Goal: Task Accomplishment & Management: Use online tool/utility

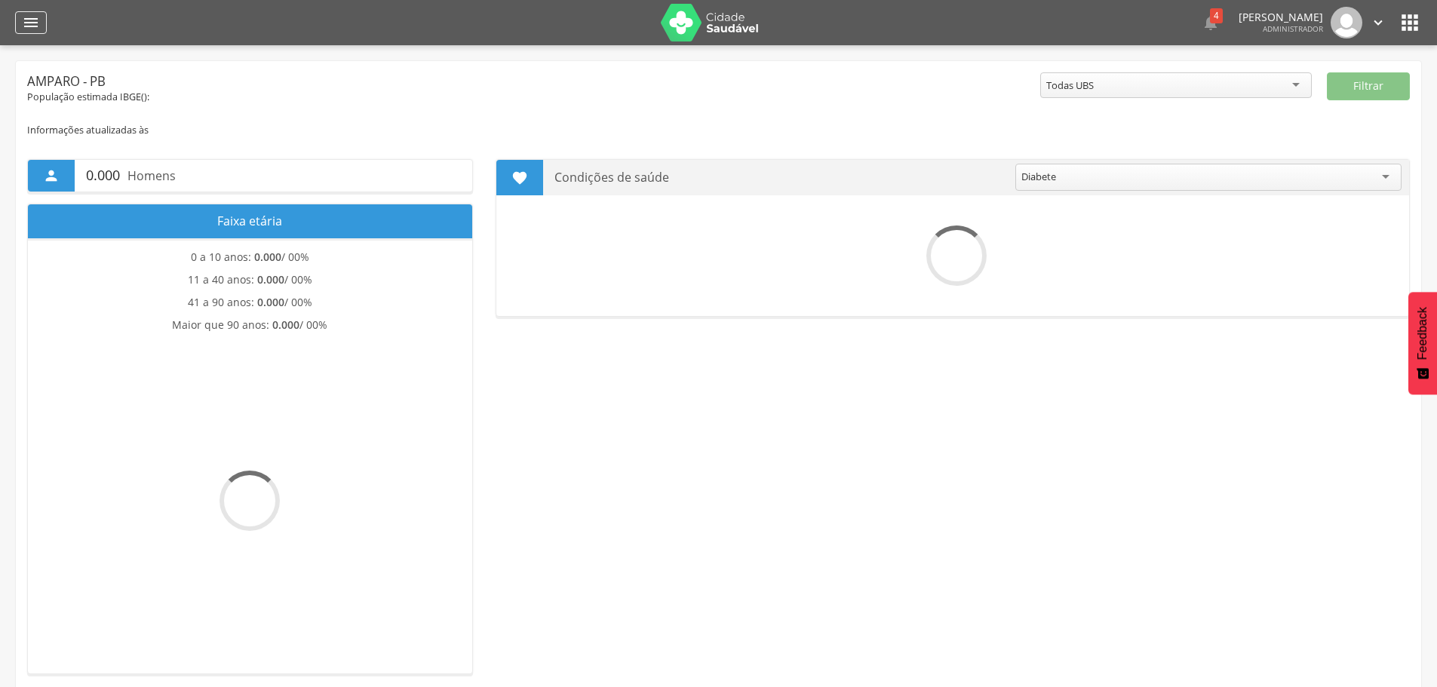
click at [15, 20] on div "" at bounding box center [31, 22] width 32 height 23
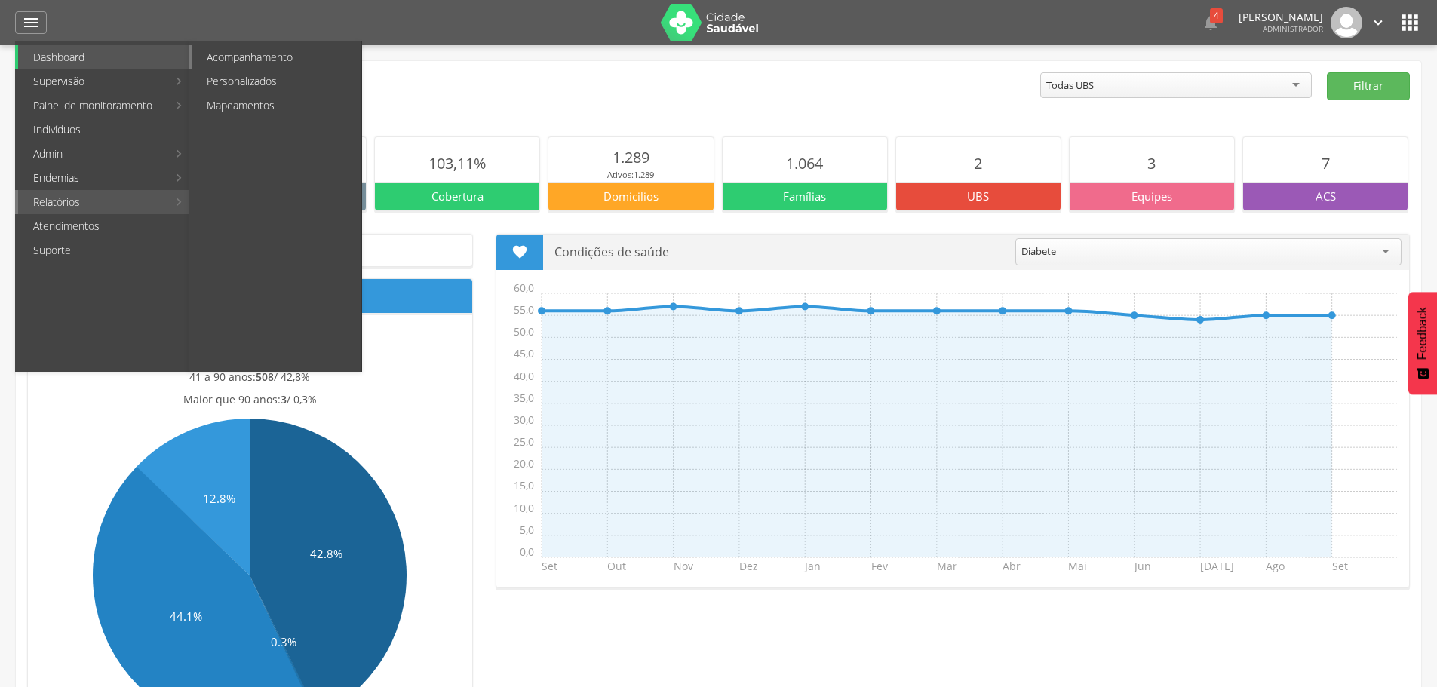
click at [243, 58] on link "Acompanhamento" at bounding box center [277, 57] width 170 height 24
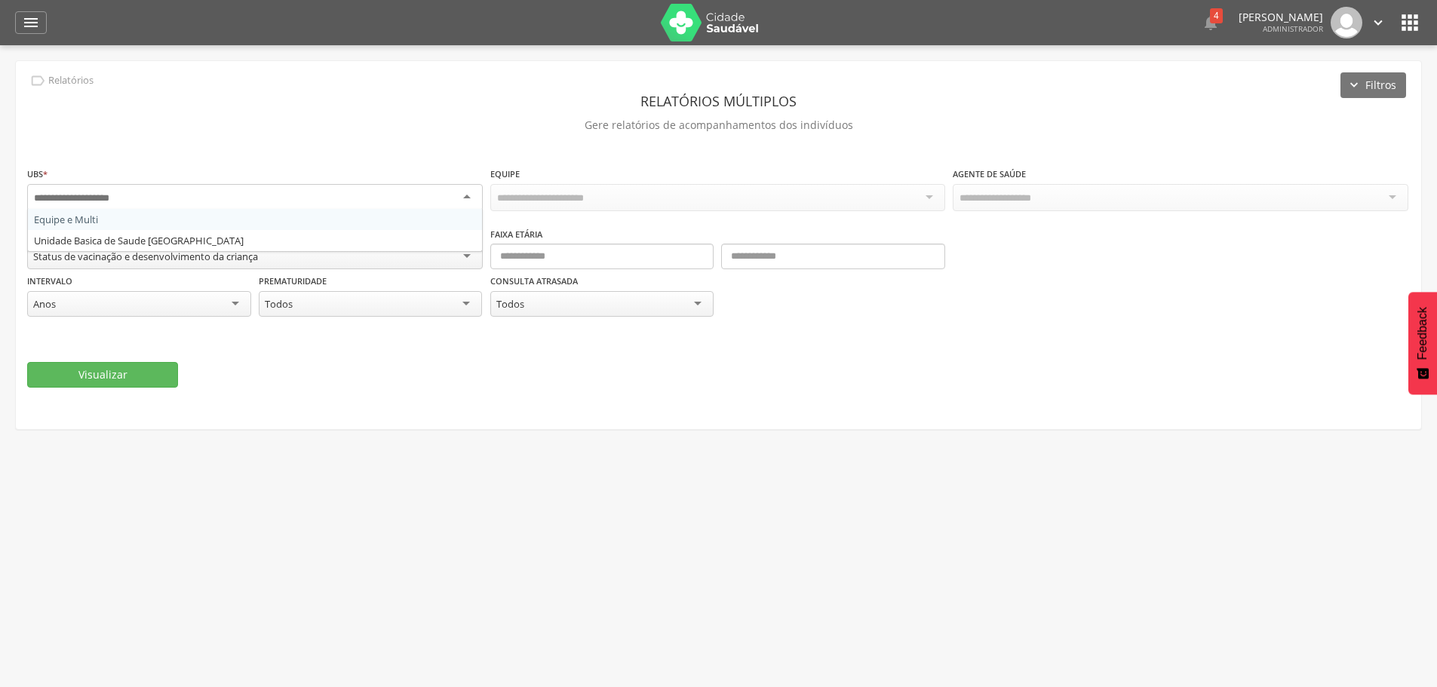
click at [294, 204] on div at bounding box center [254, 197] width 455 height 27
click at [657, 199] on div "Todas as equipes" at bounding box center [717, 197] width 455 height 26
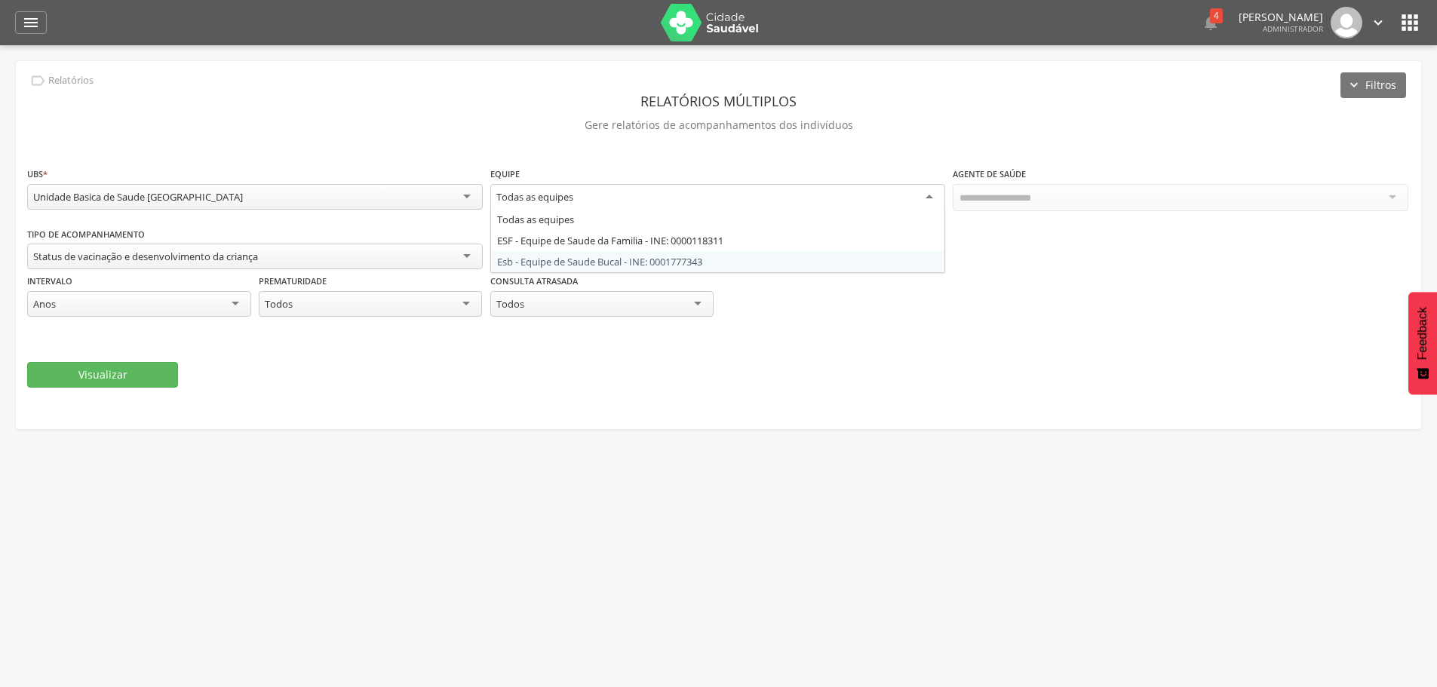
click at [897, 333] on fieldset "**********" at bounding box center [718, 277] width 1382 height 222
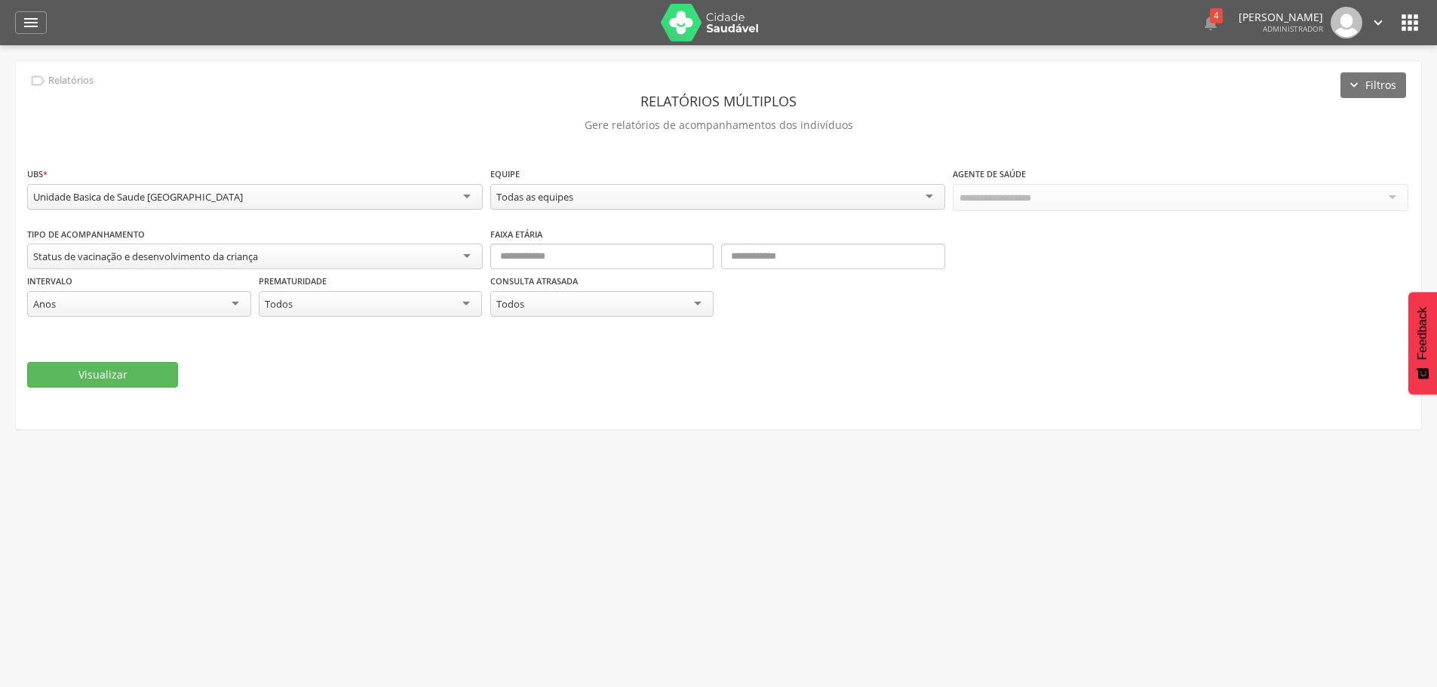
click at [274, 260] on div "Status de vacinação e desenvolvimento da criança" at bounding box center [254, 257] width 455 height 26
click at [387, 370] on div "Visualizar" at bounding box center [718, 376] width 1382 height 26
click at [171, 310] on div "Anos" at bounding box center [139, 304] width 224 height 27
click at [365, 305] on div "Todos" at bounding box center [371, 304] width 224 height 26
click at [47, 26] on div " Dashboard Supervisão Produtividade Mapa da cidade Mapa de cobertura Ranking A…" at bounding box center [718, 22] width 1406 height 45
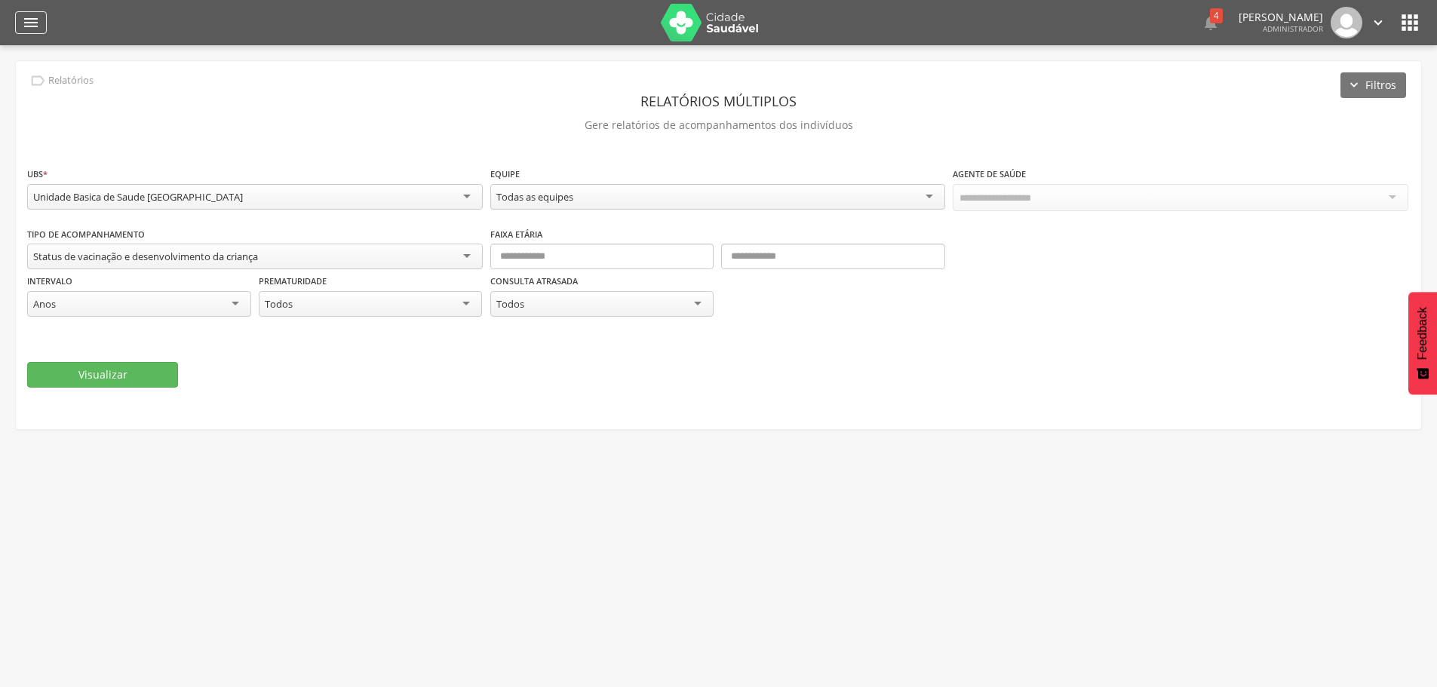
click at [35, 26] on icon "" at bounding box center [31, 23] width 18 height 18
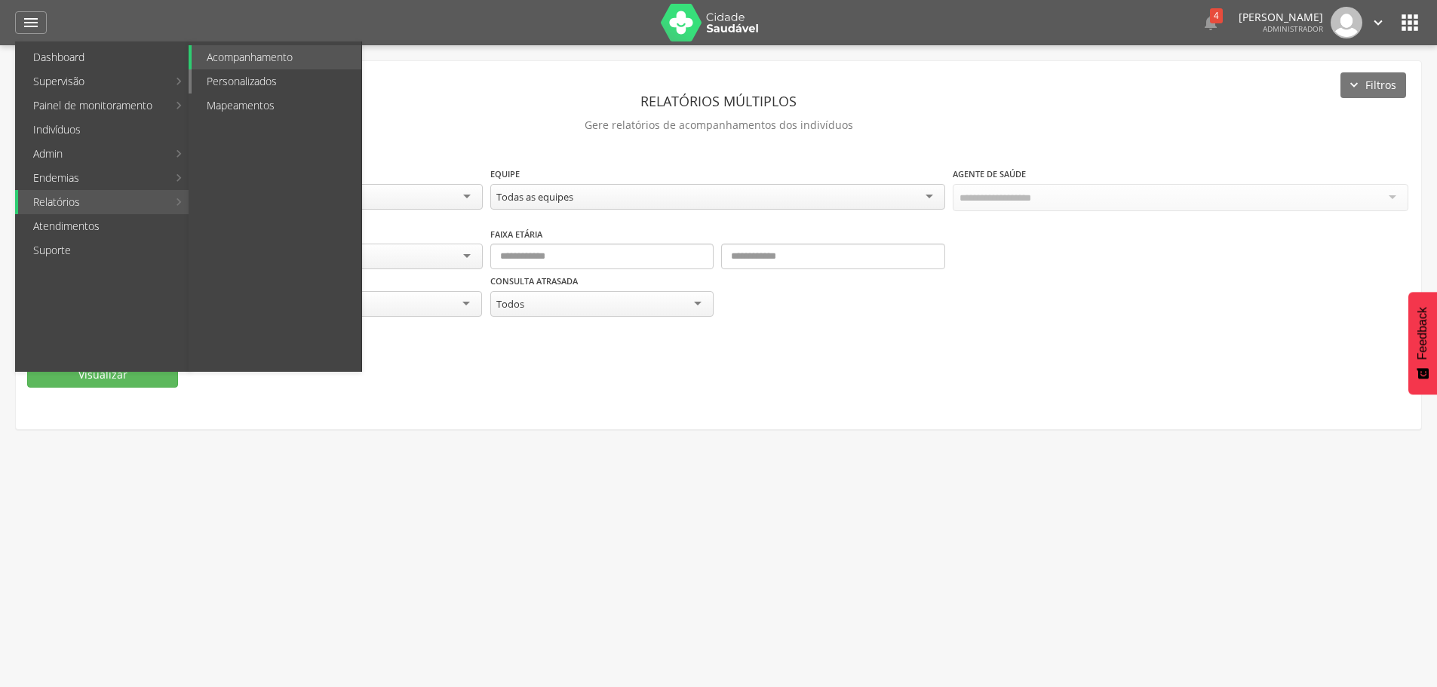
click at [238, 87] on link "Personalizados" at bounding box center [277, 81] width 170 height 24
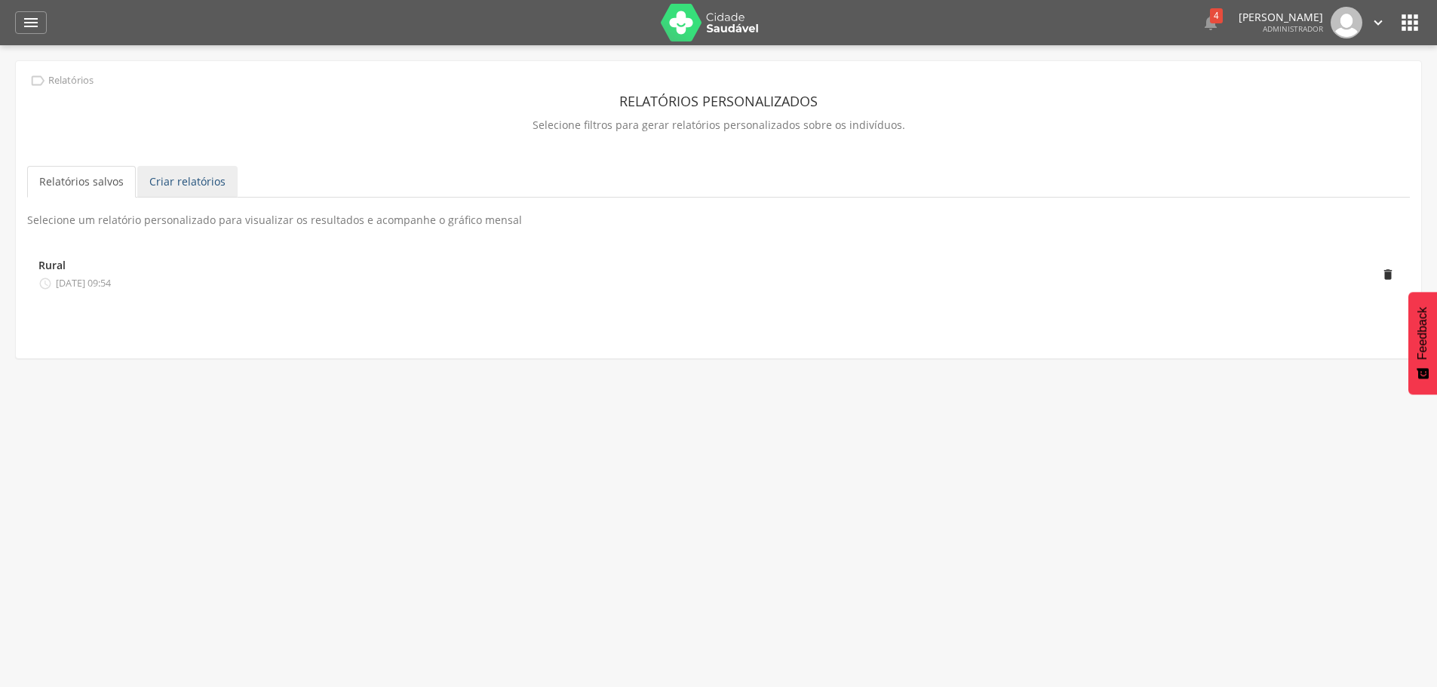
click at [179, 184] on link "Criar relatórios" at bounding box center [187, 182] width 100 height 32
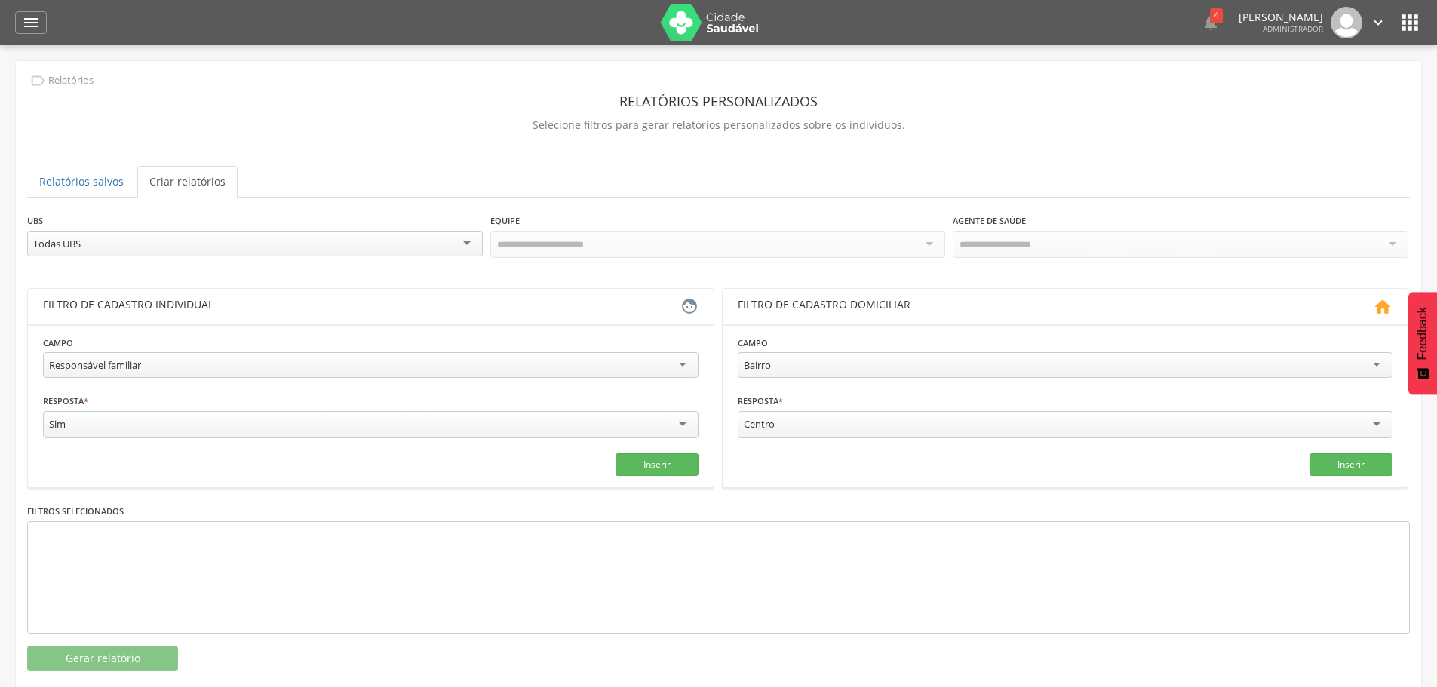
click at [162, 247] on div "Todas UBS" at bounding box center [254, 244] width 455 height 26
click at [149, 263] on div "UBS ********* Todas UBS Todas UBS Equipe e Multi Unidade Basica de Saude Sao [P…" at bounding box center [718, 243] width 1382 height 60
click at [554, 255] on div at bounding box center [717, 244] width 455 height 27
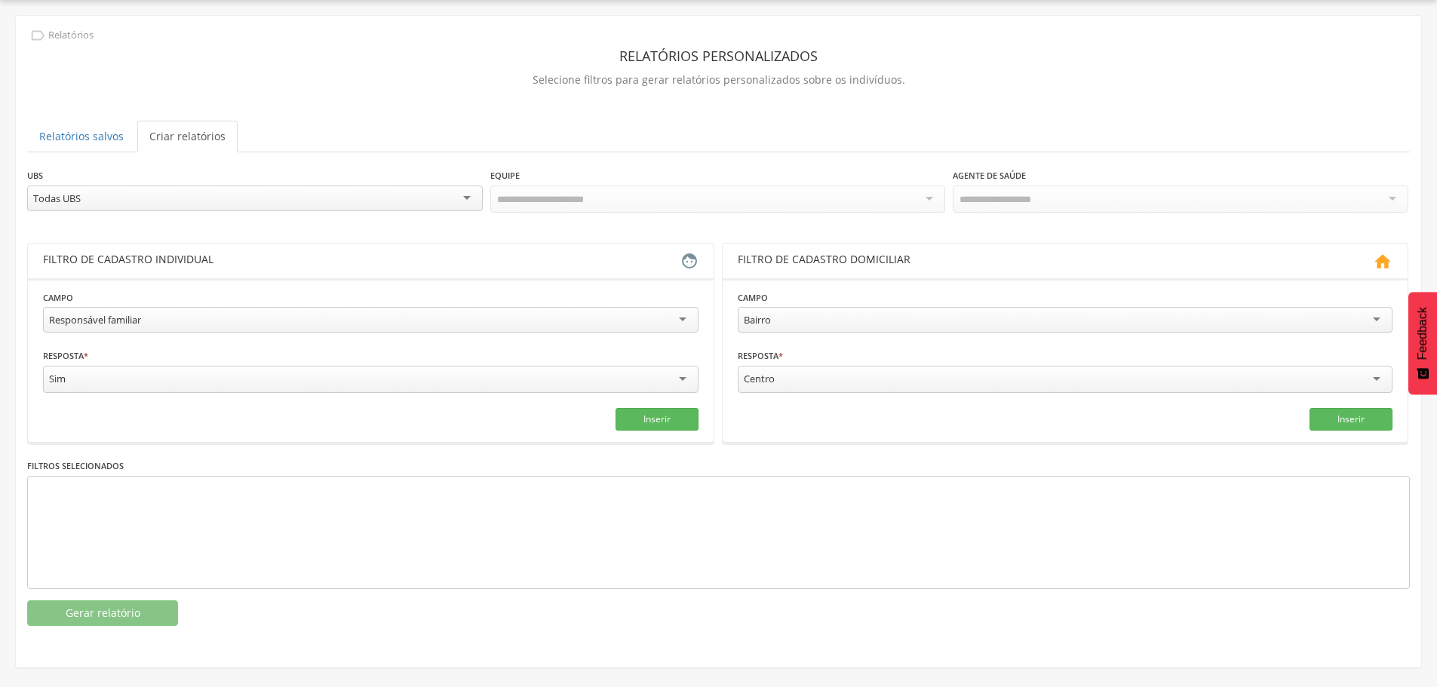
click at [604, 318] on div "Responsável familiar" at bounding box center [370, 320] width 655 height 26
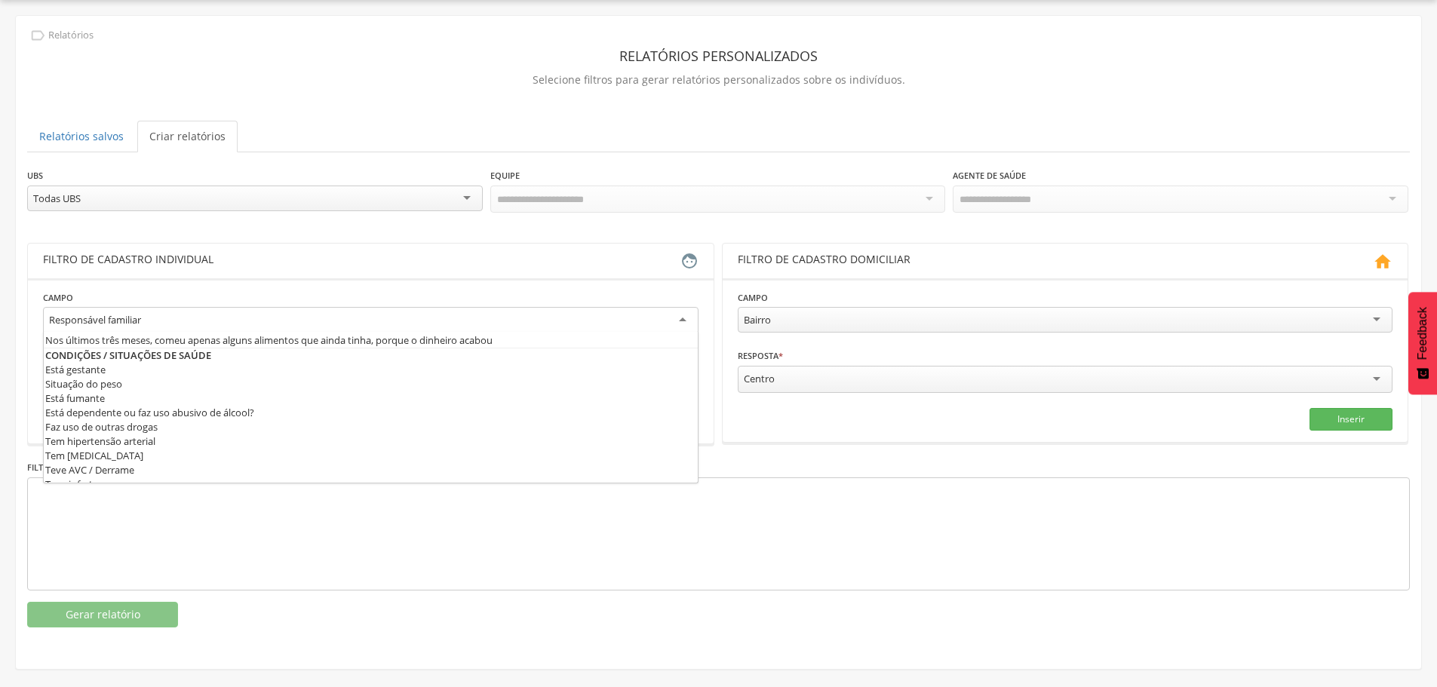
scroll to position [452, 0]
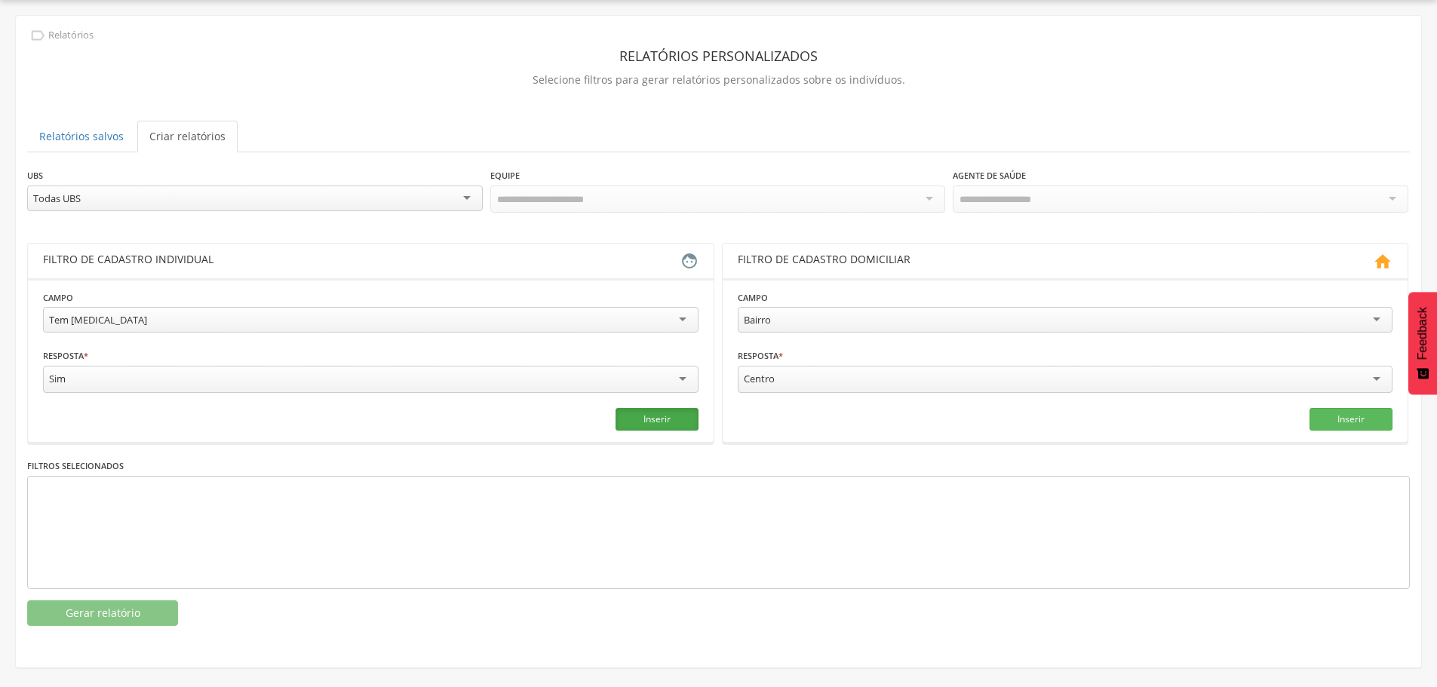
click at [647, 409] on button "Inserir" at bounding box center [656, 419] width 83 height 23
click at [68, 612] on button "Gerar relatório" at bounding box center [102, 613] width 151 height 26
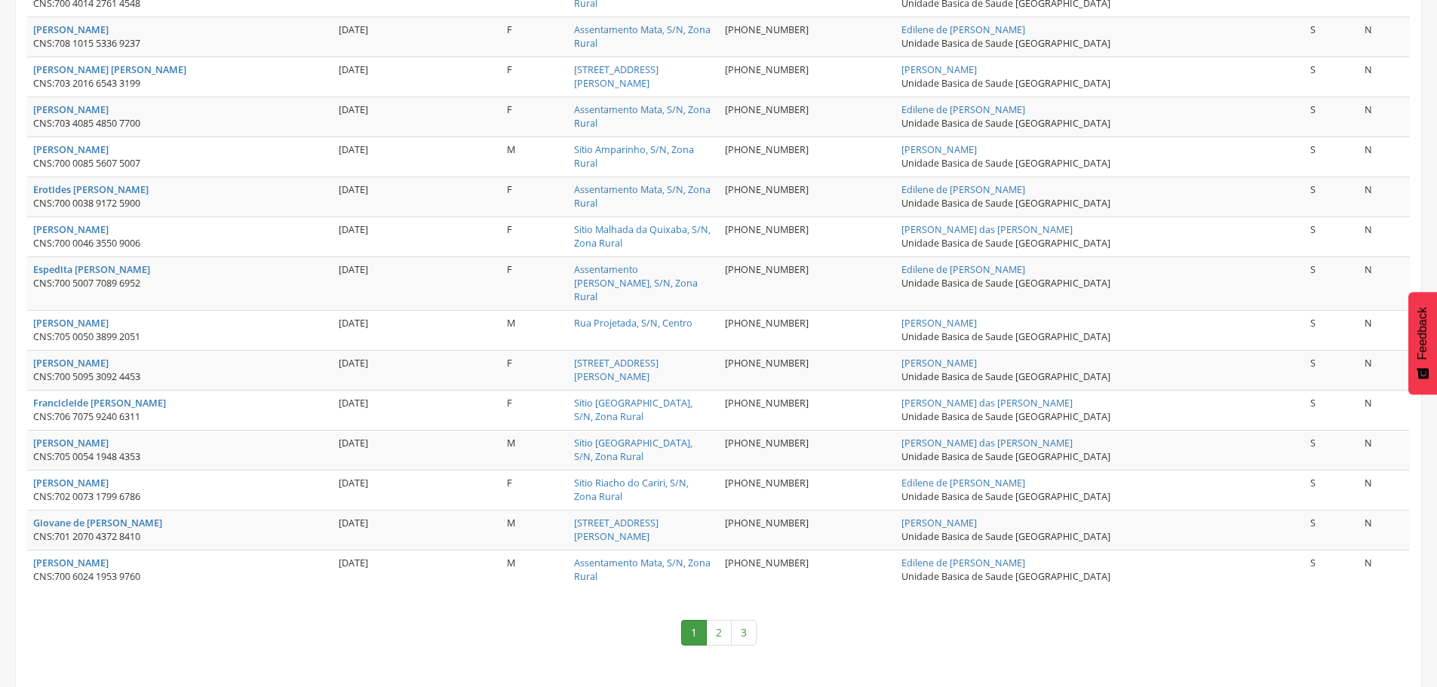
scroll to position [1903, 0]
click at [727, 621] on link "2" at bounding box center [719, 631] width 26 height 26
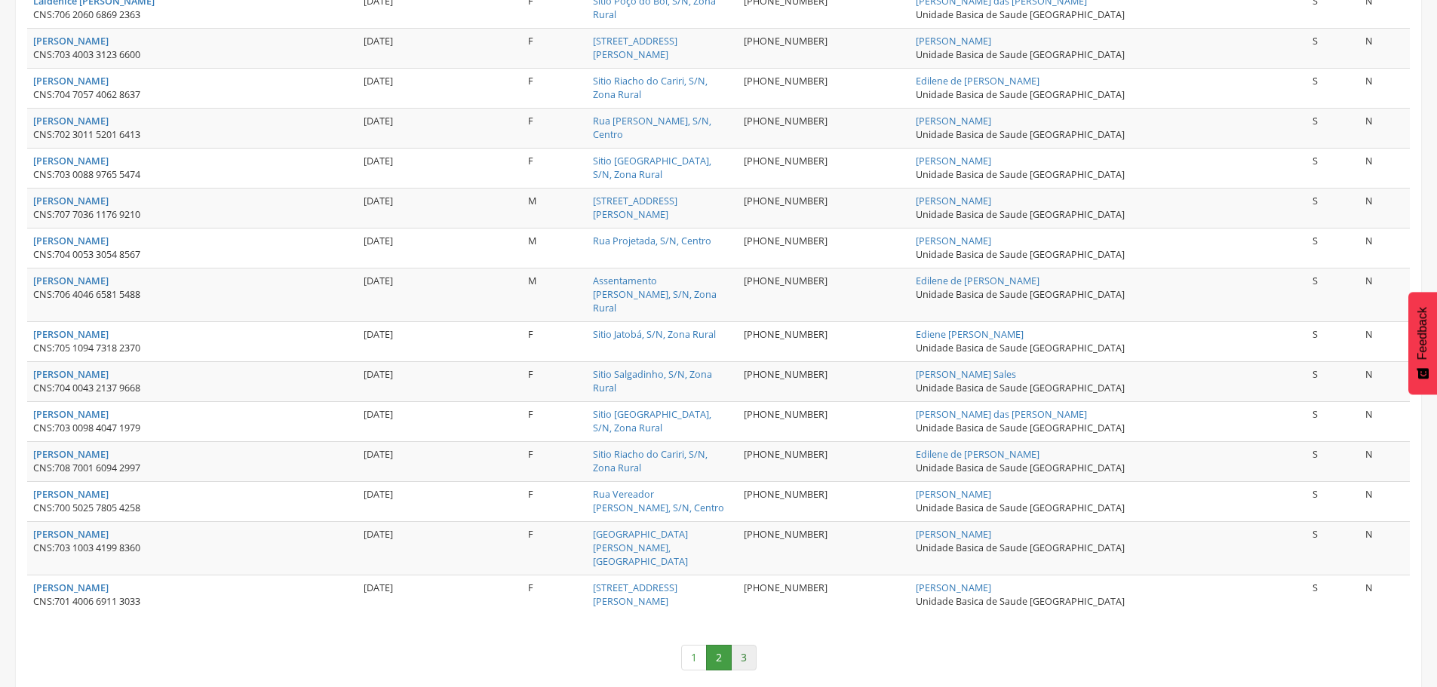
click at [745, 645] on link "3" at bounding box center [744, 658] width 26 height 26
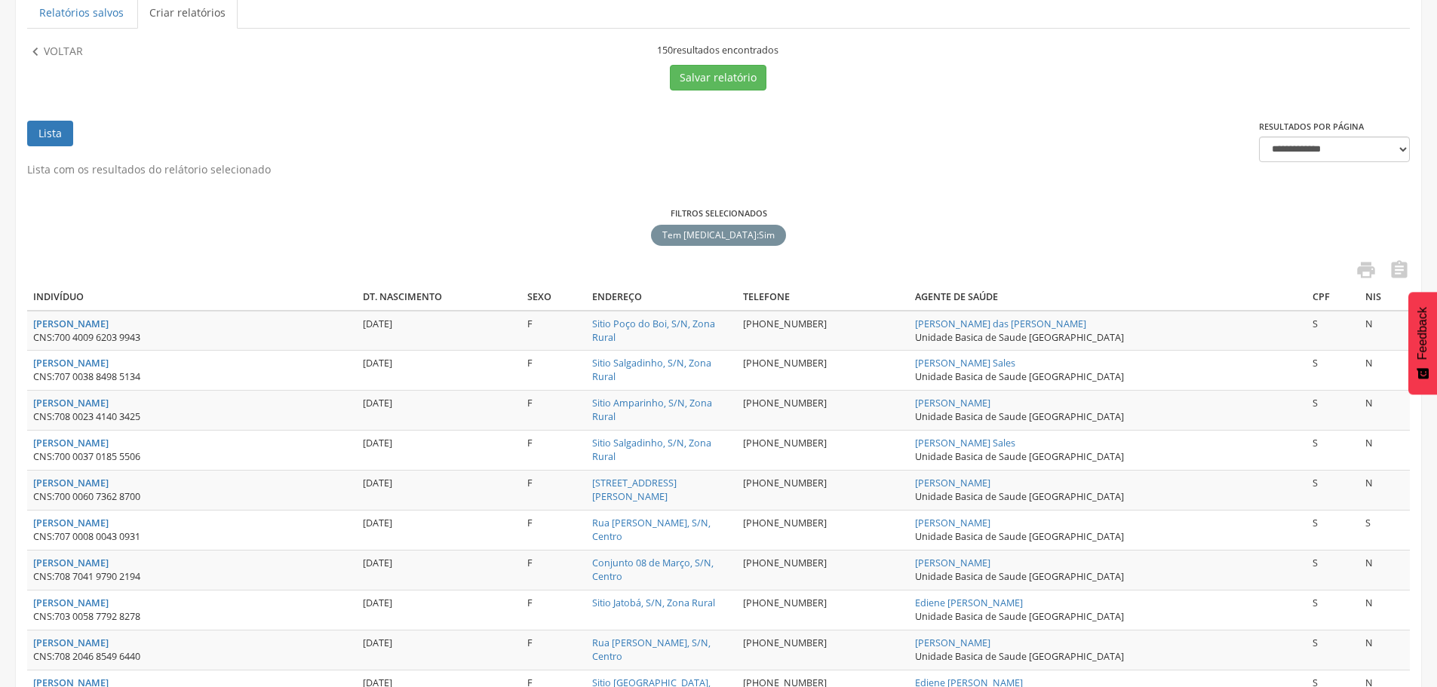
scroll to position [168, 0]
click at [1376, 271] on div " " at bounding box center [718, 272] width 1382 height 25
click at [1365, 273] on icon "" at bounding box center [1365, 270] width 21 height 21
click at [109, 326] on strong "[PERSON_NAME]" at bounding box center [70, 324] width 75 height 13
type input "**********"
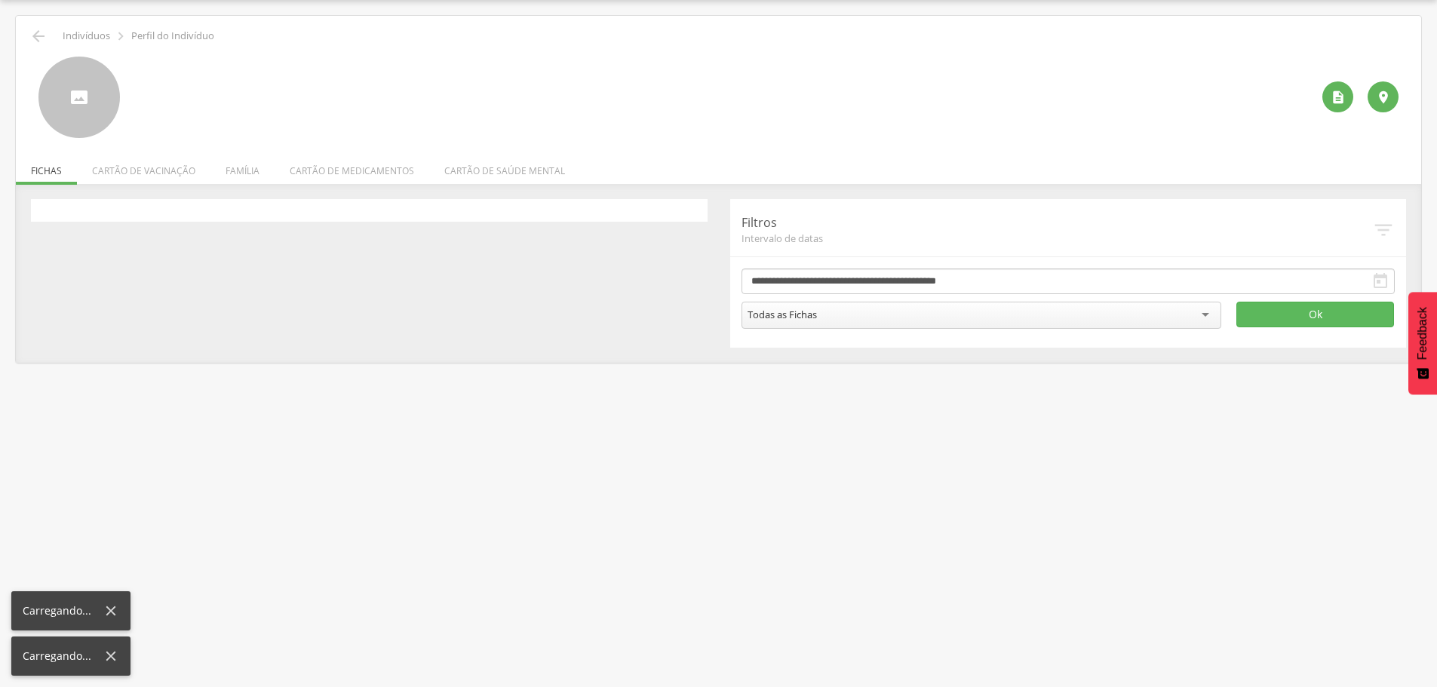
scroll to position [45, 0]
